Goal: Check status: Check status

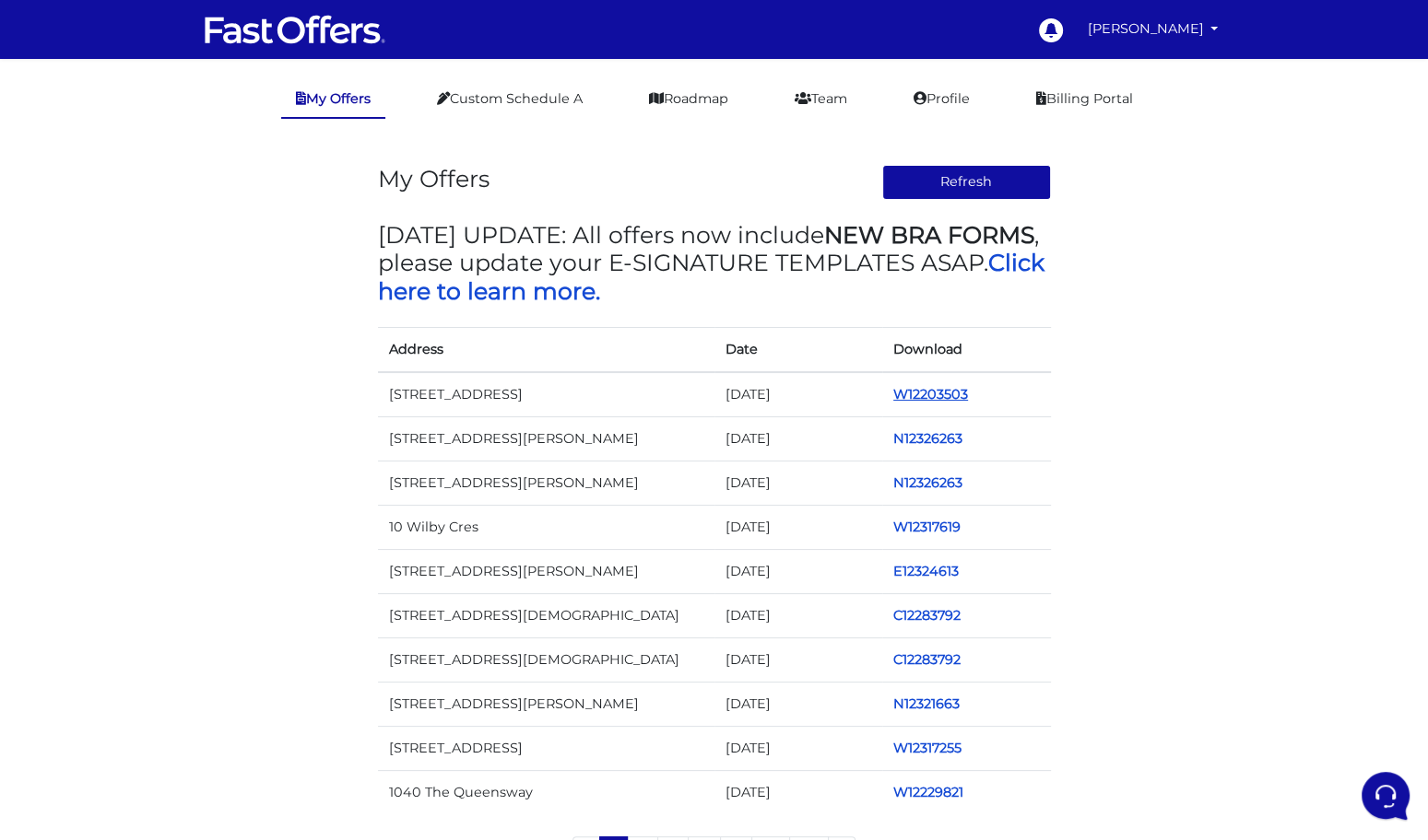
click at [917, 392] on link "W12203503" at bounding box center [930, 394] width 75 height 17
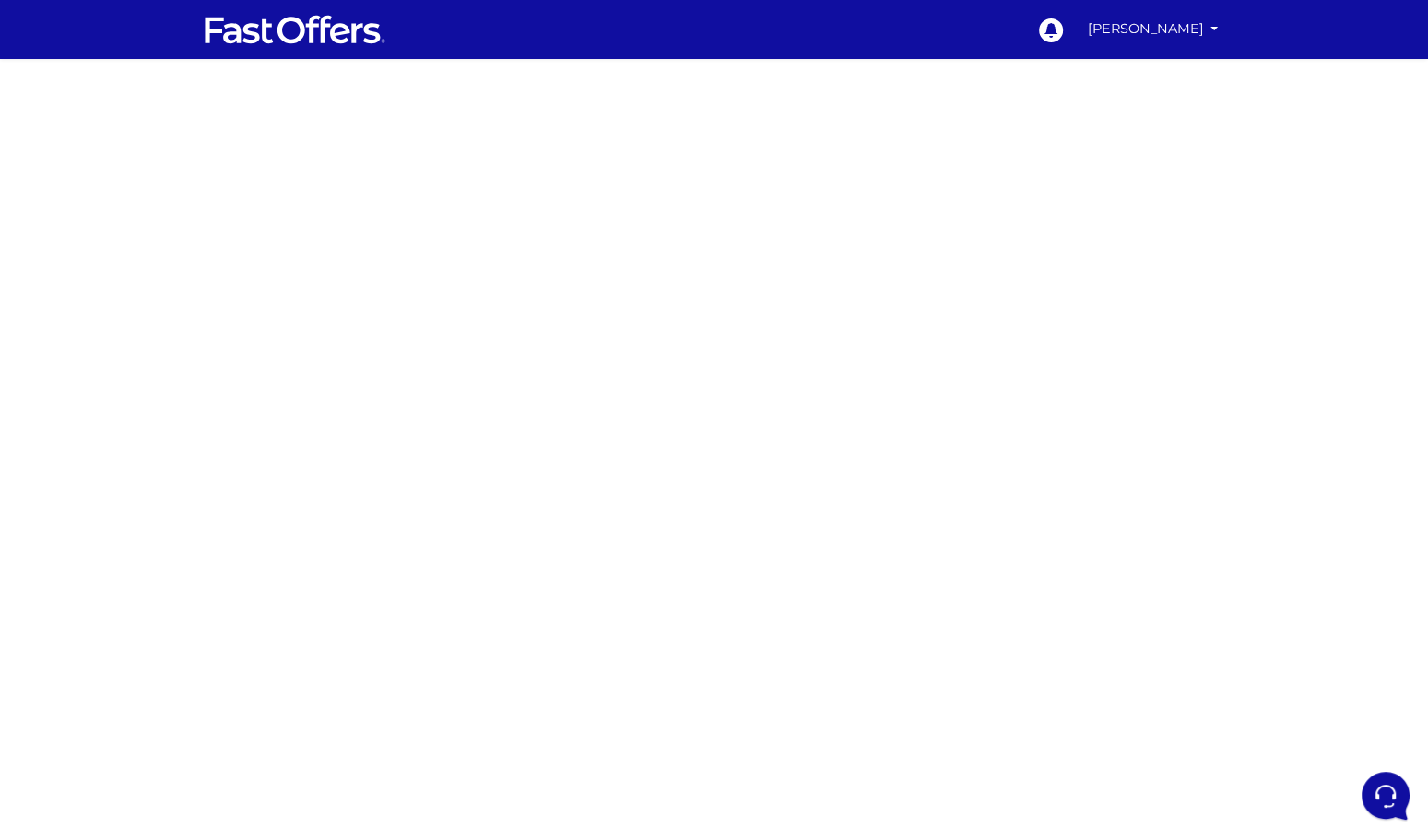
drag, startPoint x: 338, startPoint y: 239, endPoint x: 367, endPoint y: 239, distance: 29.0
click at [338, 239] on div at bounding box center [714, 542] width 1428 height 921
click at [378, 250] on div at bounding box center [714, 542] width 1428 height 921
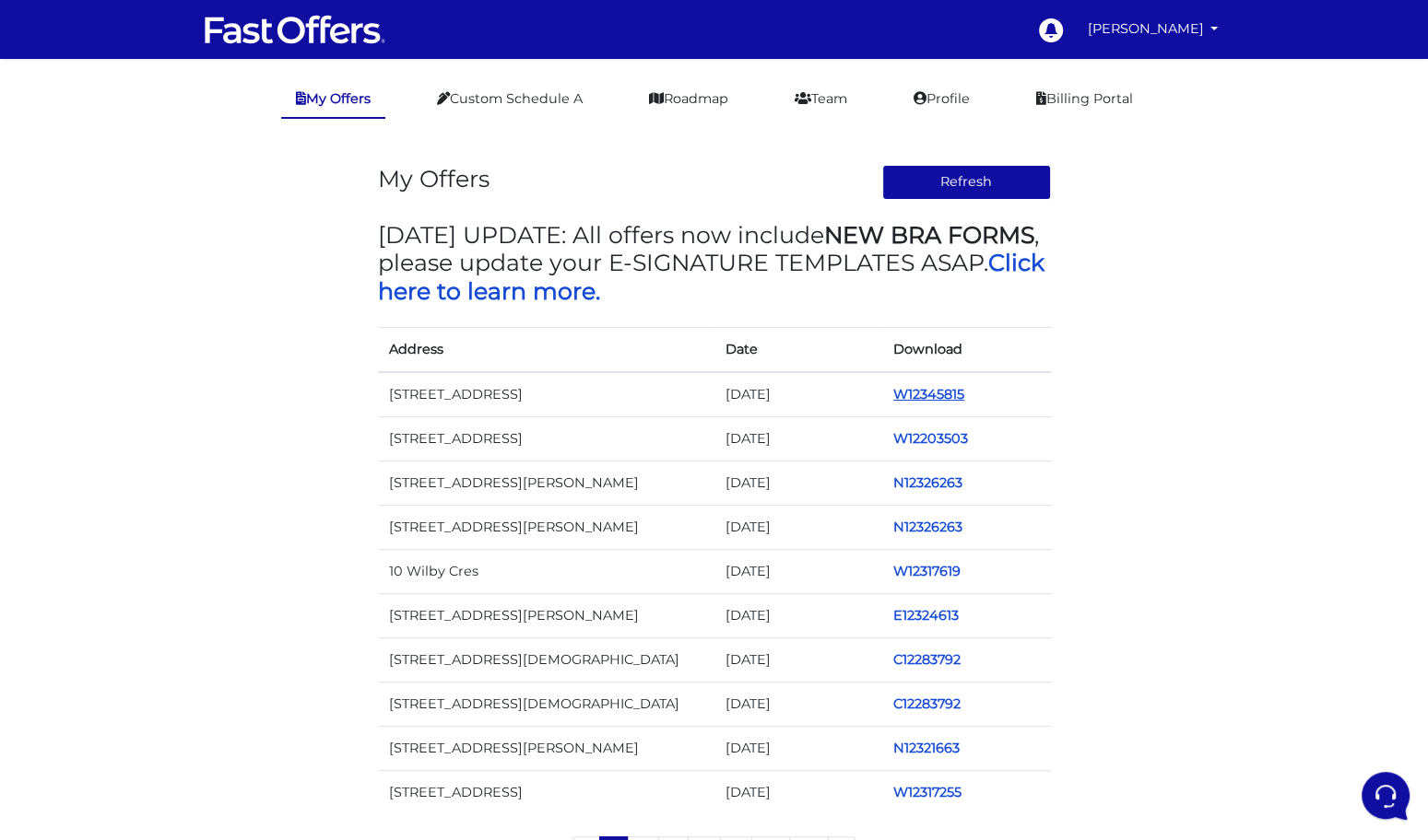
click at [909, 387] on link "W12345815" at bounding box center [928, 394] width 71 height 17
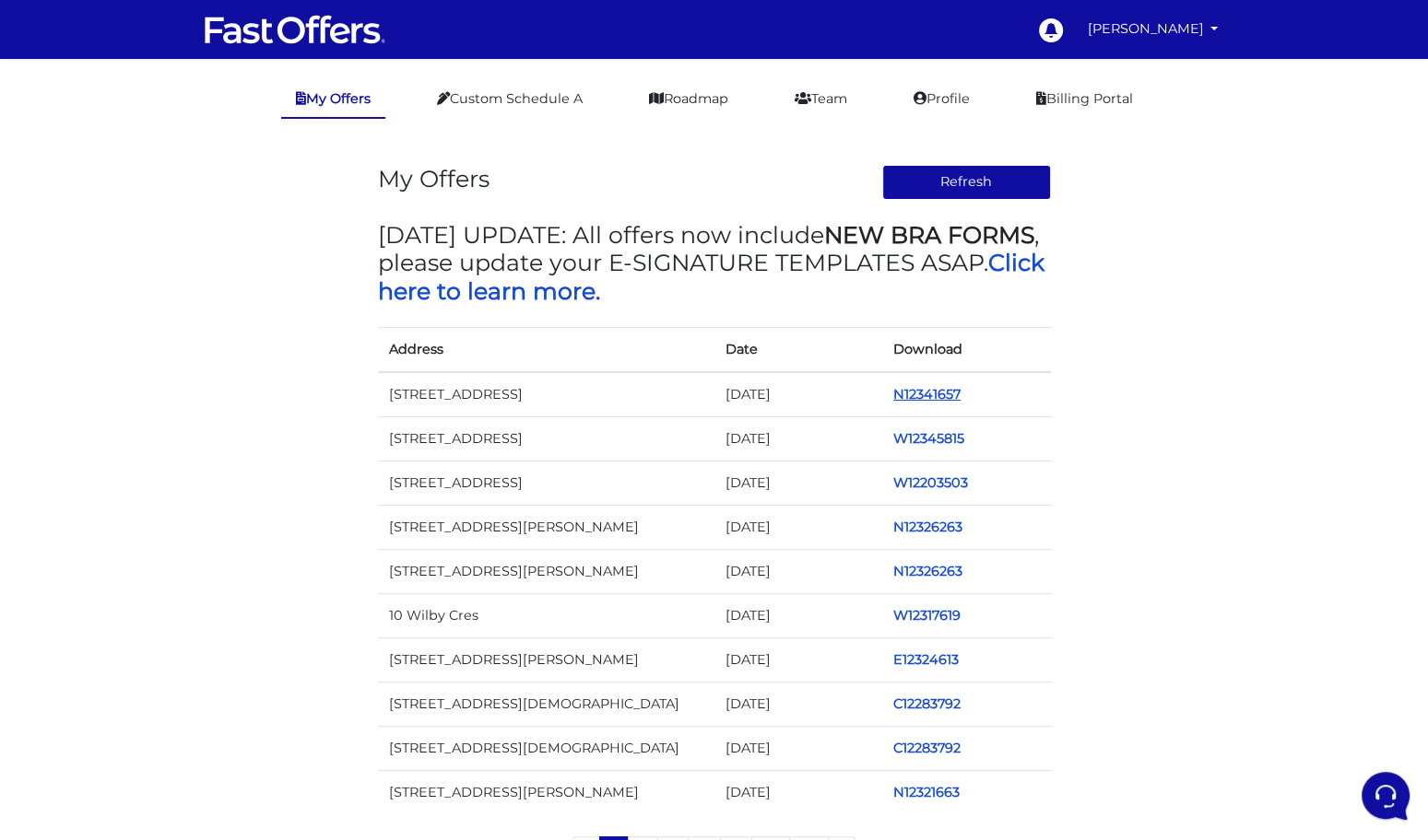
click at [935, 392] on link "N12341657" at bounding box center [926, 394] width 68 height 17
click at [931, 399] on link "W12340384" at bounding box center [931, 394] width 78 height 17
